Goal: Task Accomplishment & Management: Complete application form

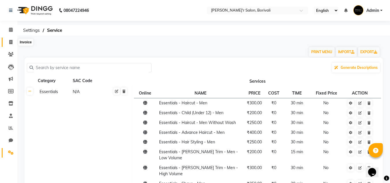
click at [11, 41] on icon at bounding box center [10, 42] width 3 height 4
select select "8737"
select select "service"
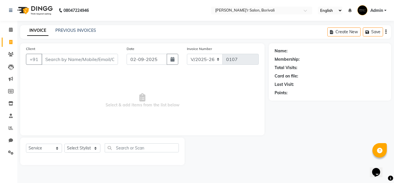
click at [66, 61] on input "Client" at bounding box center [80, 59] width 76 height 11
type input "9220575776"
click at [110, 55] on button "Add Client" at bounding box center [103, 59] width 30 height 11
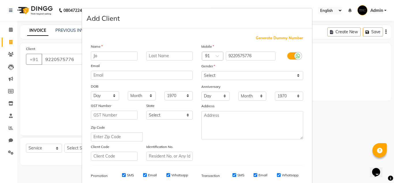
type input "J"
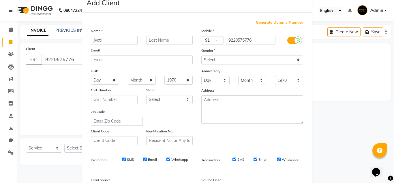
scroll to position [84, 0]
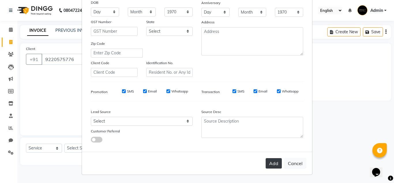
type input "Jyoti"
click at [272, 164] on button "Add" at bounding box center [274, 163] width 16 height 10
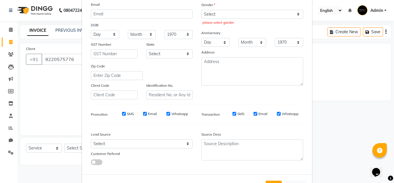
scroll to position [0, 0]
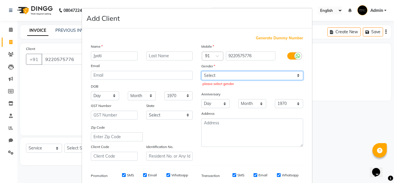
click at [295, 74] on select "Select [DEMOGRAPHIC_DATA] [DEMOGRAPHIC_DATA] Other Prefer Not To Say" at bounding box center [252, 75] width 102 height 9
click at [201, 71] on select "Select [DEMOGRAPHIC_DATA] [DEMOGRAPHIC_DATA] Other Prefer Not To Say" at bounding box center [252, 75] width 102 height 9
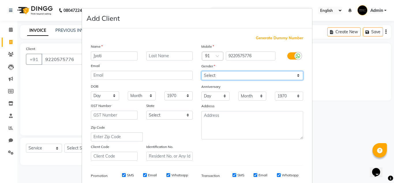
click at [295, 73] on select "Select [DEMOGRAPHIC_DATA] [DEMOGRAPHIC_DATA] Other Prefer Not To Say" at bounding box center [252, 75] width 102 height 9
select select "[DEMOGRAPHIC_DATA]"
click at [201, 71] on select "Select [DEMOGRAPHIC_DATA] [DEMOGRAPHIC_DATA] Other Prefer Not To Say" at bounding box center [252, 75] width 102 height 9
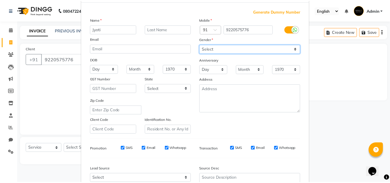
scroll to position [84, 0]
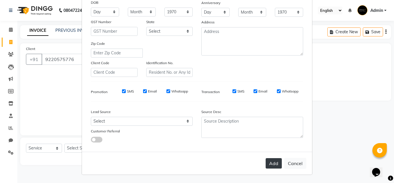
click at [271, 161] on button "Add" at bounding box center [274, 163] width 16 height 10
select select
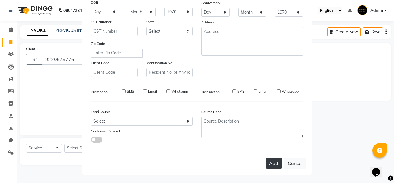
select select
checkbox input "false"
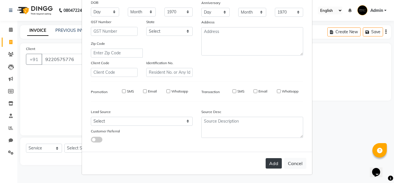
checkbox input "false"
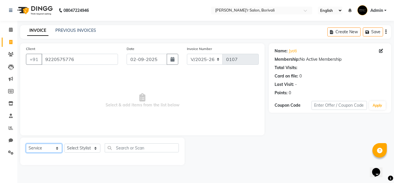
click at [53, 150] on select "Select Service Product Membership Package Voucher Prepaid Gift Card" at bounding box center [44, 147] width 36 height 9
click at [26, 143] on select "Select Service Product Membership Package Voucher Prepaid Gift Card" at bounding box center [44, 147] width 36 height 9
click at [91, 146] on select "Select Stylist [PERSON_NAME] Chote Laal Thakur [PERSON_NAME] mohd [PERSON_NAME]…" at bounding box center [82, 147] width 36 height 9
select select "89314"
click at [64, 143] on select "Select Stylist [PERSON_NAME] Chote Laal Thakur [PERSON_NAME] mohd [PERSON_NAME]…" at bounding box center [82, 147] width 36 height 9
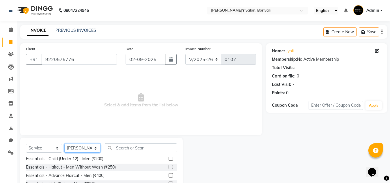
scroll to position [0, 0]
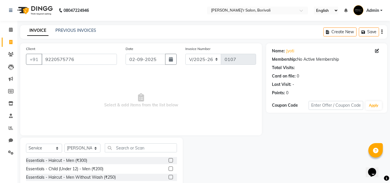
click at [169, 159] on label at bounding box center [171, 160] width 4 height 4
click at [169, 159] on input "checkbox" at bounding box center [171, 160] width 4 height 4
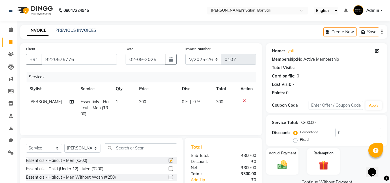
checkbox input "false"
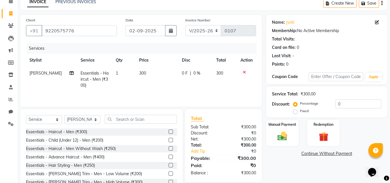
scroll to position [29, 0]
click at [288, 134] on img at bounding box center [282, 136] width 16 height 12
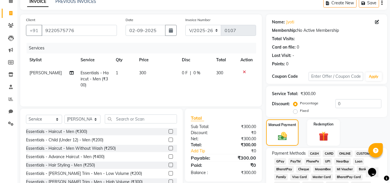
click at [281, 160] on span "GPay" at bounding box center [280, 161] width 12 height 7
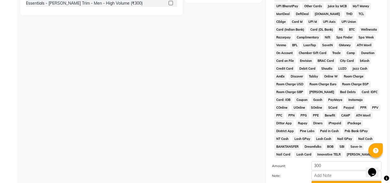
scroll to position [231, 0]
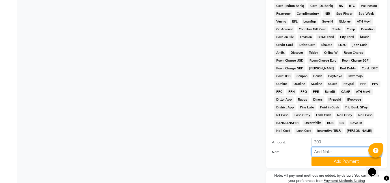
click at [316, 150] on input "Note:" at bounding box center [346, 151] width 70 height 9
type input "To Priya"
click at [346, 161] on button "Add Payment" at bounding box center [346, 161] width 70 height 9
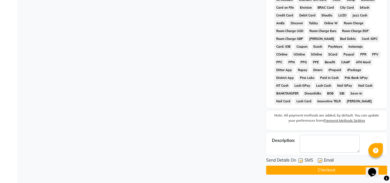
scroll to position [261, 0]
click at [318, 167] on button "Checkout" at bounding box center [326, 169] width 121 height 9
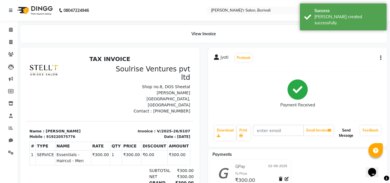
click at [350, 133] on button "Send Message" at bounding box center [346, 132] width 23 height 15
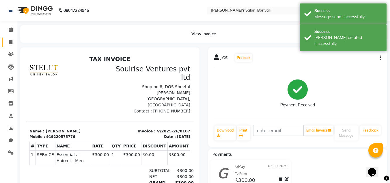
click at [10, 38] on link "Invoice" at bounding box center [9, 43] width 14 height 10
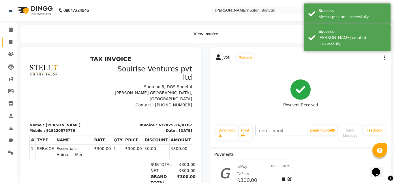
select select "8737"
select select "service"
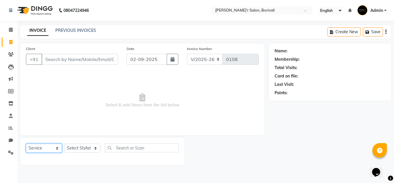
click at [39, 151] on select "Select Service Product Membership Package Voucher Prepaid Gift Card" at bounding box center [44, 147] width 36 height 9
click at [26, 143] on select "Select Service Product Membership Package Voucher Prepaid Gift Card" at bounding box center [44, 147] width 36 height 9
click at [82, 147] on select "Select Stylist [PERSON_NAME] Chote Laal Thakur [PERSON_NAME] mohd [PERSON_NAME]…" at bounding box center [82, 147] width 36 height 9
select select "89310"
click at [64, 143] on select "Select Stylist [PERSON_NAME] Chote Laal Thakur [PERSON_NAME] mohd [PERSON_NAME]…" at bounding box center [82, 147] width 36 height 9
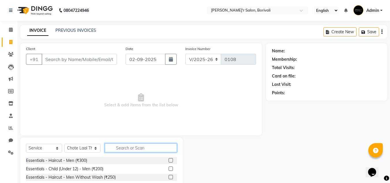
click at [141, 150] on input "text" at bounding box center [141, 147] width 72 height 9
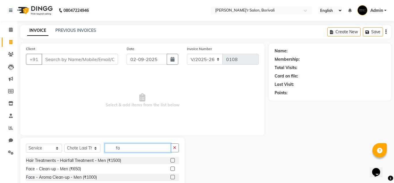
type input "f"
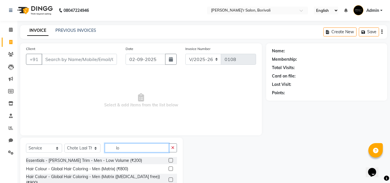
type input "l"
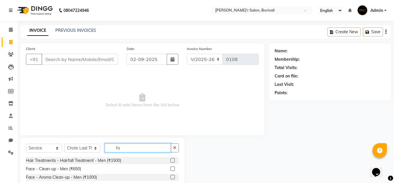
type input "f"
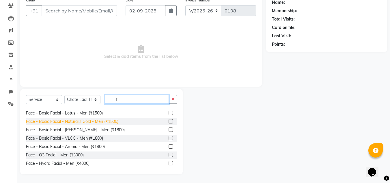
scroll to position [338, 0]
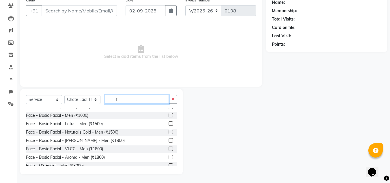
click at [135, 98] on input "f" at bounding box center [137, 99] width 64 height 9
